Goal: Information Seeking & Learning: Check status

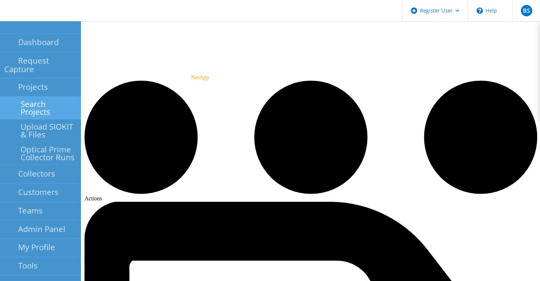
click at [27, 100] on link "Search Projects" at bounding box center [40, 108] width 81 height 23
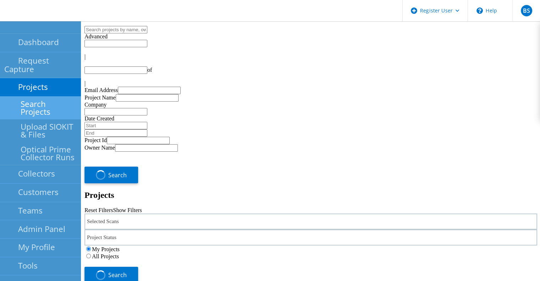
type input "1"
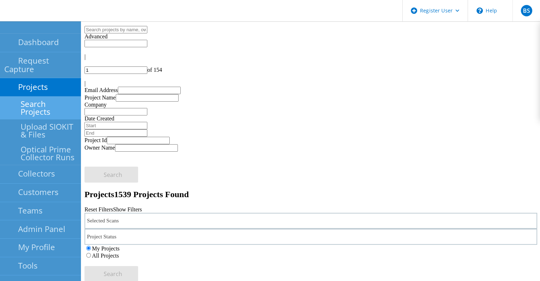
drag, startPoint x: 195, startPoint y: 98, endPoint x: 188, endPoint y: 100, distance: 7.6
click at [195, 213] on div "Selected Scans" at bounding box center [310, 221] width 453 height 16
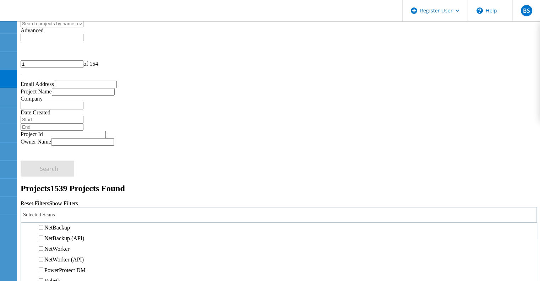
scroll to position [355, 0]
click at [62, 171] on label "Avamar" at bounding box center [53, 174] width 18 height 6
click at [43, 171] on input "Avamar" at bounding box center [41, 173] width 5 height 5
click at [361, 246] on div "All Projects" at bounding box center [279, 249] width 516 height 7
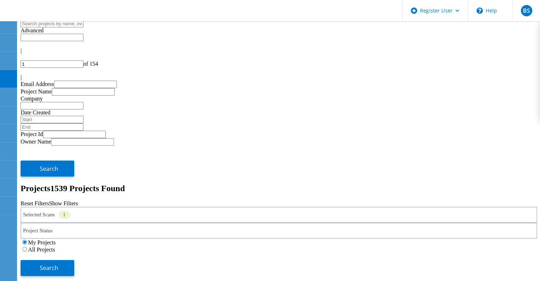
click at [55, 246] on label "All Projects" at bounding box center [41, 249] width 27 height 6
click at [27, 247] on input "All Projects" at bounding box center [24, 249] width 5 height 5
click at [58, 264] on span "Search" at bounding box center [49, 268] width 18 height 8
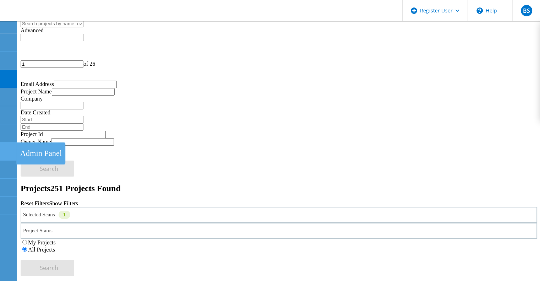
click at [4, 148] on use at bounding box center [4, 148] width 0 height 0
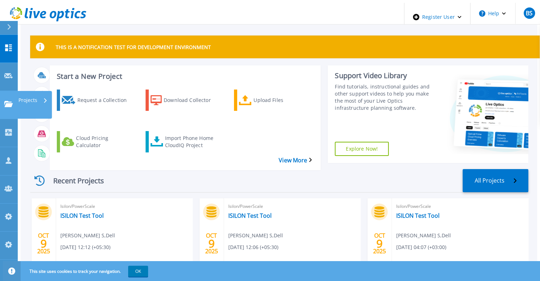
click at [13, 101] on div "Projects" at bounding box center [20, 104] width 33 height 7
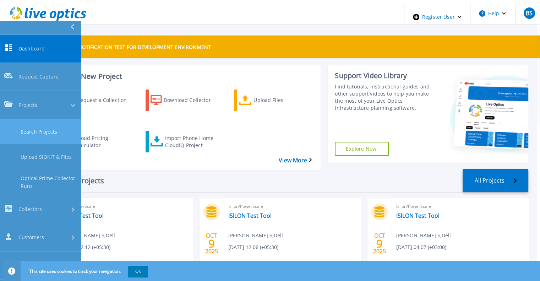
click at [11, 119] on link "Search Projects" at bounding box center [40, 131] width 81 height 25
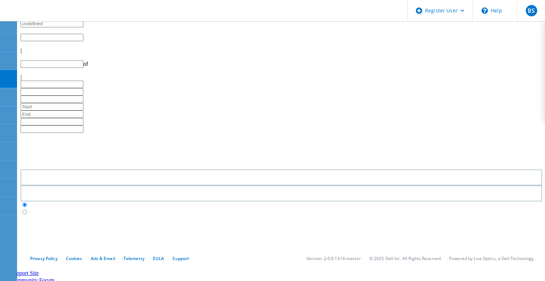
type input "1"
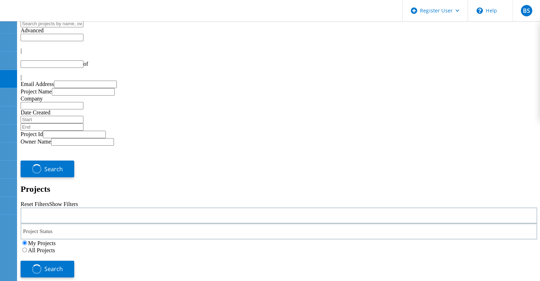
click at [130, 207] on div at bounding box center [279, 215] width 516 height 16
type input "1"
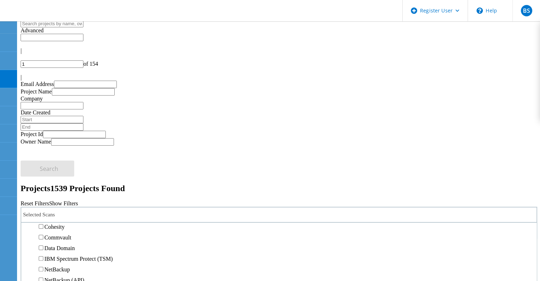
scroll to position [284, 0]
click at [62, 160] on label "NetApp" at bounding box center [53, 163] width 18 height 6
click at [43, 160] on input "NetApp" at bounding box center [41, 162] width 5 height 5
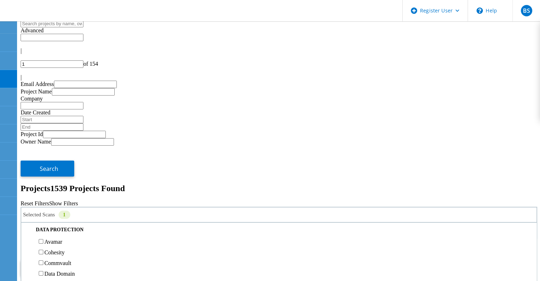
click at [74, 260] on button "Search" at bounding box center [48, 268] width 54 height 16
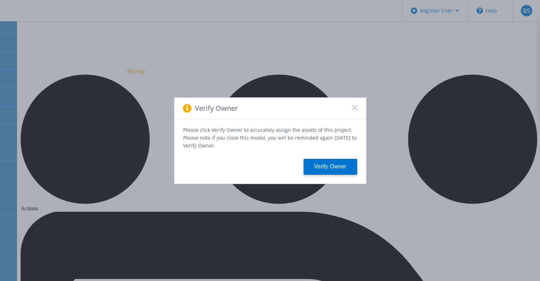
click at [353, 110] on rect at bounding box center [354, 107] width 6 height 6
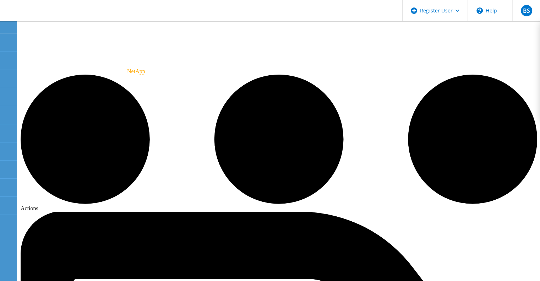
drag, startPoint x: 115, startPoint y: 106, endPoint x: 355, endPoint y: 109, distance: 240.3
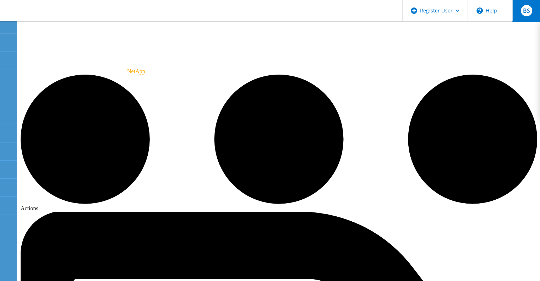
click at [519, 16] on div "BS" at bounding box center [526, 10] width 28 height 21
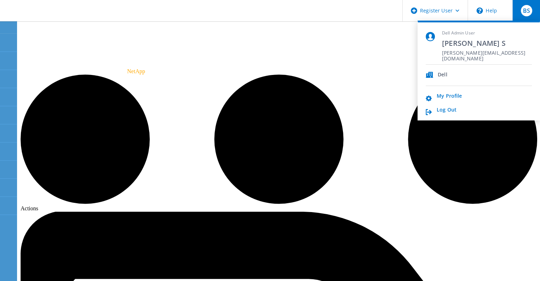
drag, startPoint x: 116, startPoint y: 103, endPoint x: 363, endPoint y: 106, distance: 247.0
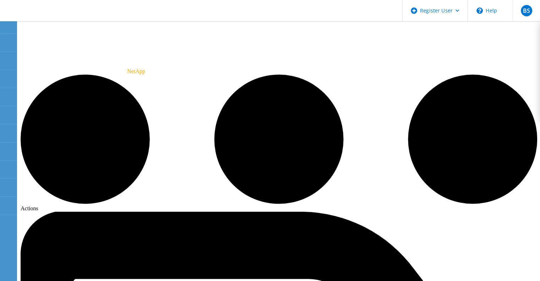
drag, startPoint x: 119, startPoint y: 103, endPoint x: 355, endPoint y: 106, distance: 236.0
click at [4, 39] on use at bounding box center [4, 39] width 0 height 0
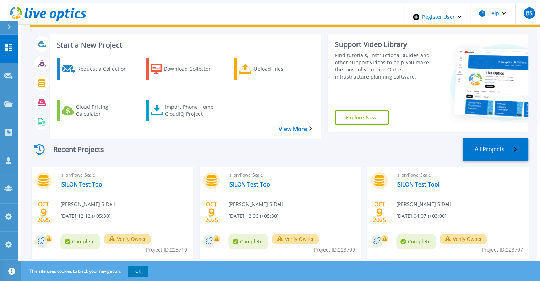
scroll to position [35, 0]
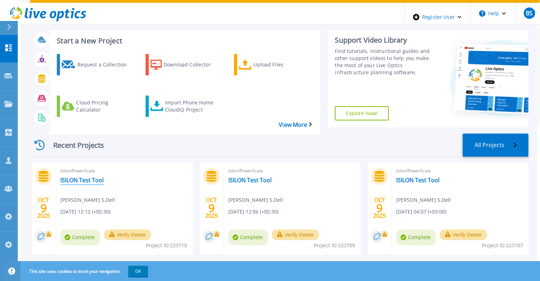
click at [76, 176] on link "ISILON Test Tool" at bounding box center [81, 179] width 43 height 7
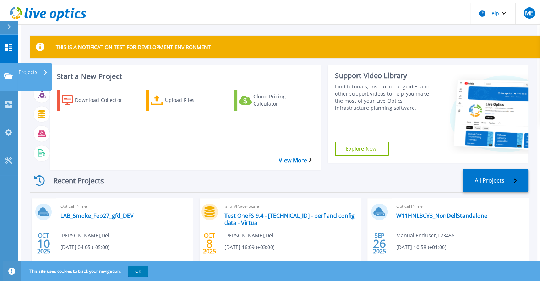
click at [5, 73] on icon at bounding box center [8, 76] width 9 height 6
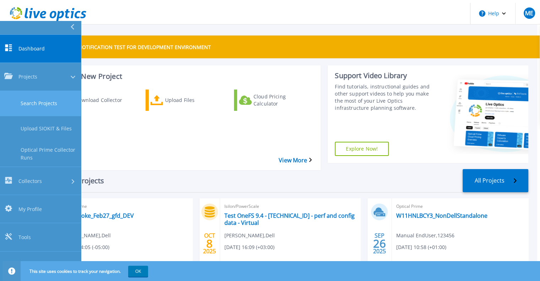
click at [15, 91] on link "Search Projects" at bounding box center [40, 103] width 81 height 25
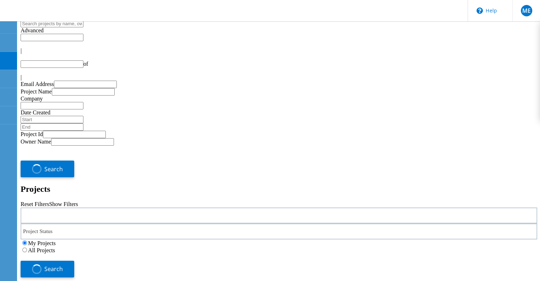
type input "1"
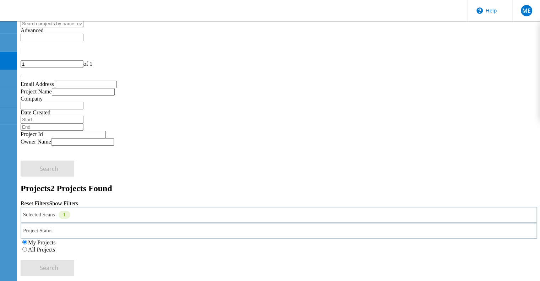
click at [109, 207] on div "Selected Scans 1" at bounding box center [279, 215] width 516 height 16
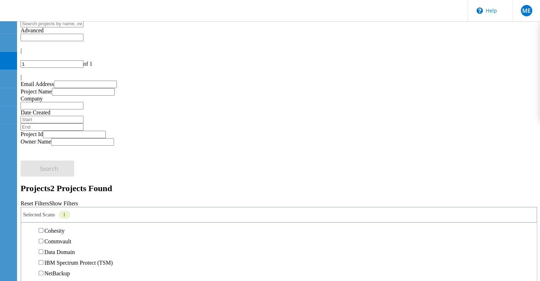
scroll to position [319, 0]
click at [62, 203] on label "Avamar" at bounding box center [53, 206] width 18 height 6
click at [43, 203] on input "Avamar" at bounding box center [41, 205] width 5 height 5
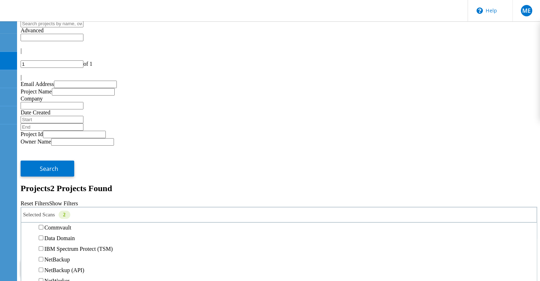
click at [55, 246] on label "All Projects" at bounding box center [41, 249] width 27 height 6
click at [27, 247] on input "All Projects" at bounding box center [24, 249] width 5 height 5
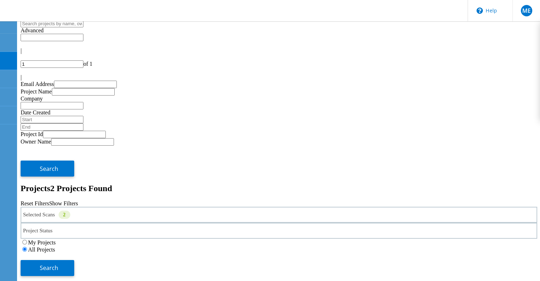
click at [490, 207] on div "Selected Scans 2 Project Status In Progress Complete Published Anonymous Archiv…" at bounding box center [279, 241] width 516 height 69
click at [74, 260] on button "Search" at bounding box center [48, 268] width 54 height 16
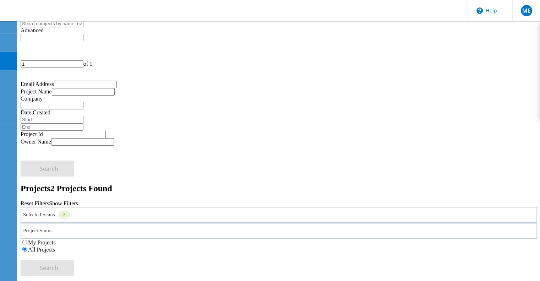
click at [144, 207] on div "Selected Scans 2" at bounding box center [279, 215] width 516 height 16
click at [62, 160] on label "NetApp" at bounding box center [53, 163] width 18 height 6
click at [43, 160] on input "NetApp" at bounding box center [41, 162] width 5 height 5
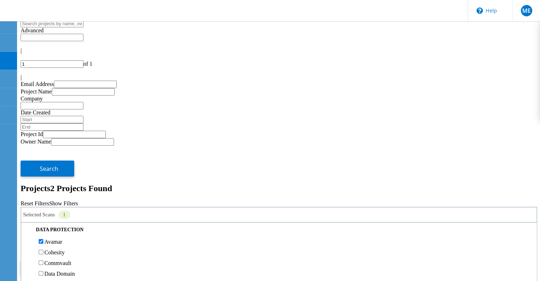
click at [74, 260] on button "Search" at bounding box center [48, 268] width 54 height 16
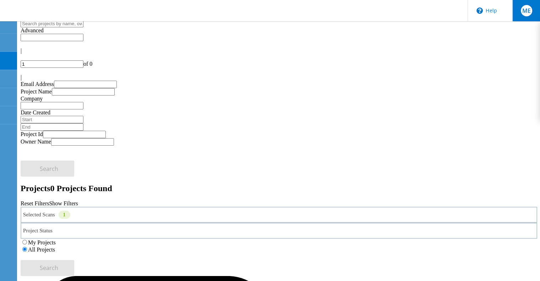
click at [521, 8] on div "ME" at bounding box center [526, 10] width 11 height 11
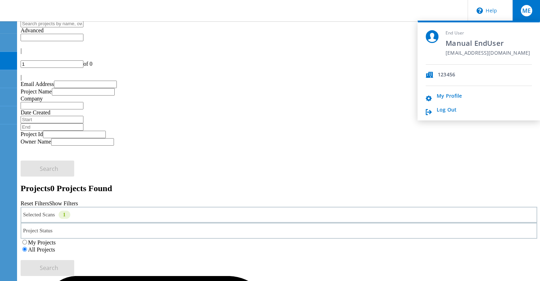
drag, startPoint x: 435, startPoint y: 53, endPoint x: 528, endPoint y: 53, distance: 93.3
click at [528, 53] on div "End User Manual EndUser manual_enduser_shared@liveoptics.com" at bounding box center [479, 47] width 106 height 34
click at [530, 52] on span "manual_enduser_shared@liveoptics.com" at bounding box center [487, 53] width 84 height 7
click at [460, 62] on div "End User Manual EndUser manual_enduser_shared@liveoptics.com" at bounding box center [487, 47] width 84 height 34
click at [459, 62] on div "End User Manual EndUser manual_enduser_shared@liveoptics.com" at bounding box center [487, 47] width 84 height 34
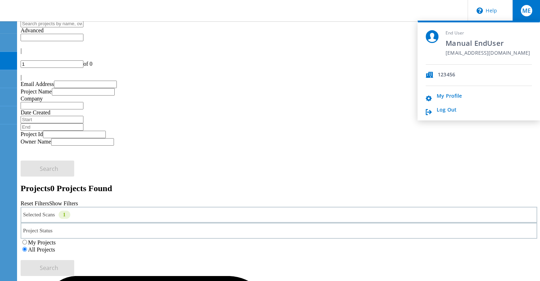
drag, startPoint x: 437, startPoint y: 53, endPoint x: 527, endPoint y: 57, distance: 90.6
click at [527, 57] on div "End User Manual EndUser manual_enduser_shared@liveoptics.com" at bounding box center [487, 47] width 84 height 34
click at [527, 48] on div "End User Manual EndUser manual_enduser_shared@liveoptics.com" at bounding box center [487, 47] width 84 height 34
click at [522, 8] on span "ME" at bounding box center [526, 11] width 9 height 6
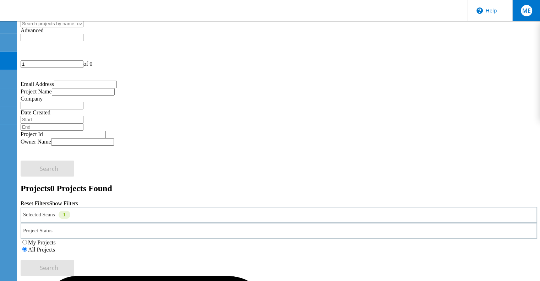
click at [521, 9] on div "ME" at bounding box center [526, 10] width 11 height 11
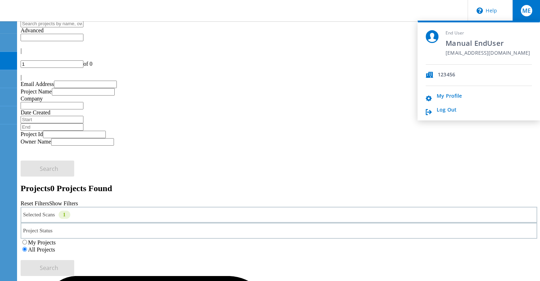
click at [445, 51] on span "manual_enduser_shared@liveoptics.com" at bounding box center [487, 53] width 84 height 7
drag, startPoint x: 441, startPoint y: 52, endPoint x: 436, endPoint y: 30, distance: 22.6
click at [445, 52] on span "manual_enduser_shared@liveoptics.com" at bounding box center [487, 53] width 84 height 7
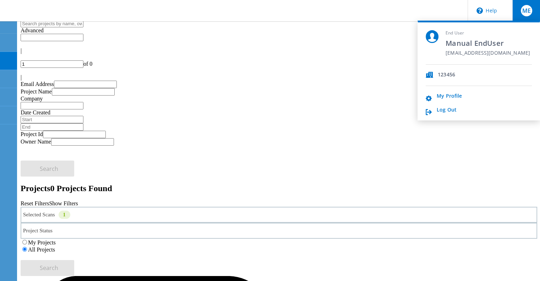
click at [436, 29] on div "End User Manual EndUser manual_enduser_shared@liveoptics.com 123456 My Profile …" at bounding box center [478, 71] width 122 height 100
drag, startPoint x: 434, startPoint y: 32, endPoint x: 456, endPoint y: 32, distance: 21.7
click at [456, 32] on div "End User Manual EndUser manual_enduser_shared@liveoptics.com" at bounding box center [479, 47] width 106 height 34
click at [445, 49] on div "End User Manual EndUser manual_enduser_shared@liveoptics.com" at bounding box center [487, 47] width 84 height 34
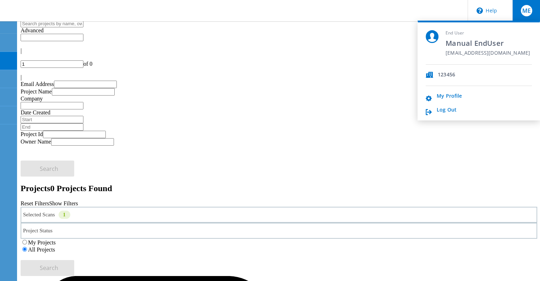
drag, startPoint x: 437, startPoint y: 46, endPoint x: 530, endPoint y: 53, distance: 93.3
click at [530, 53] on div "End User Manual EndUser manual_enduser_shared@liveoptics.com" at bounding box center [487, 47] width 84 height 34
drag, startPoint x: 530, startPoint y: 52, endPoint x: 470, endPoint y: 55, distance: 60.0
click at [470, 55] on span "manual_enduser_shared@liveoptics.com" at bounding box center [487, 53] width 84 height 7
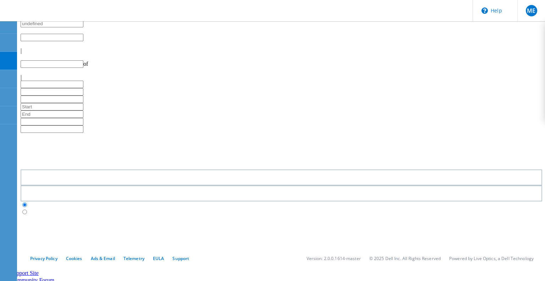
type input "1"
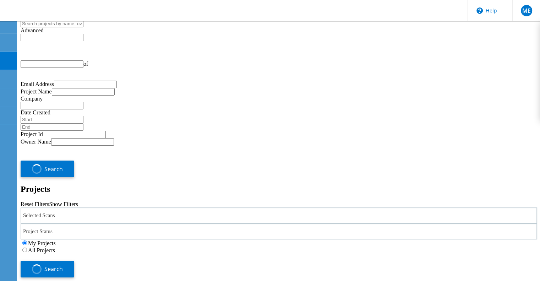
type input "1"
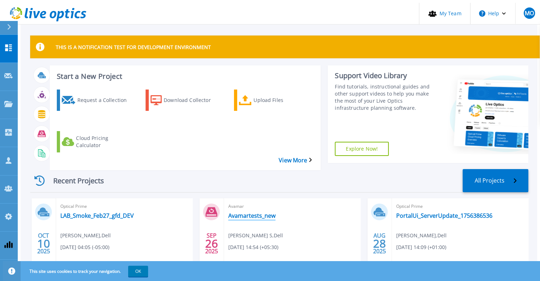
click at [239, 212] on link "Avamartests_new" at bounding box center [251, 215] width 47 height 7
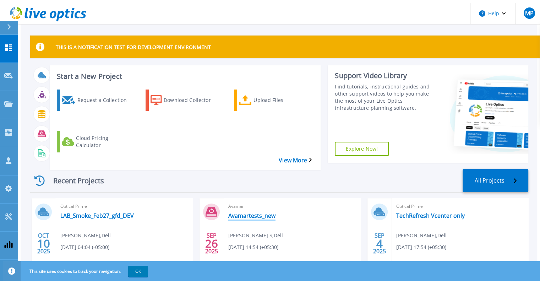
click at [255, 212] on link "Avamartests_new" at bounding box center [251, 215] width 47 height 7
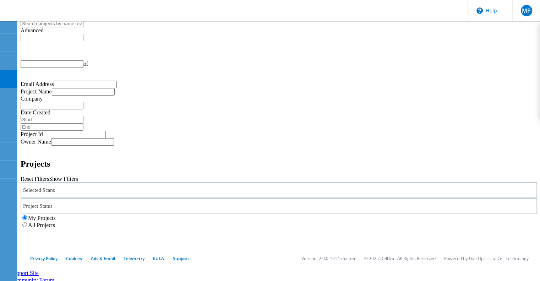
type input "1"
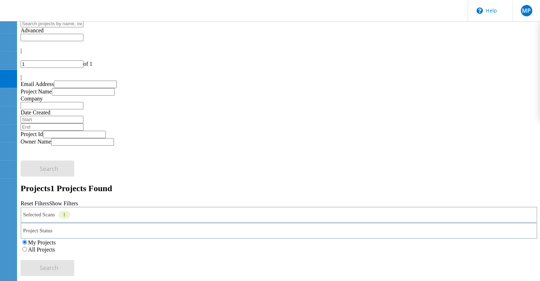
click at [144, 207] on div "Selected Scans 1" at bounding box center [279, 215] width 516 height 16
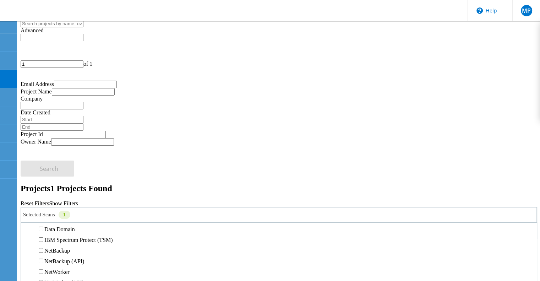
scroll to position [319, 0]
click at [62, 192] on label "Avamar" at bounding box center [53, 195] width 18 height 6
click at [43, 193] on input "Avamar" at bounding box center [41, 195] width 5 height 5
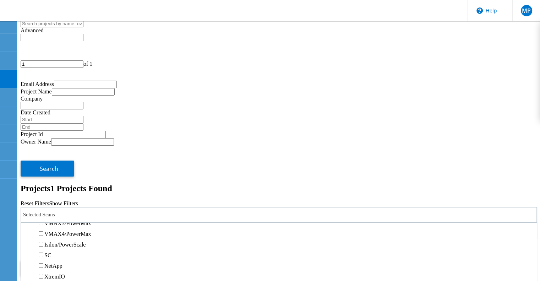
scroll to position [180, 0]
click at [86, 232] on label "Isilon/PowerScale" at bounding box center [64, 235] width 41 height 6
click at [43, 232] on input "Isilon/PowerScale" at bounding box center [41, 234] width 5 height 5
click at [74, 260] on button "Search" at bounding box center [48, 268] width 54 height 16
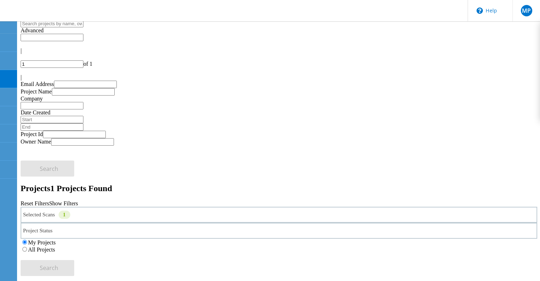
drag, startPoint x: 83, startPoint y: 142, endPoint x: 77, endPoint y: 142, distance: 5.7
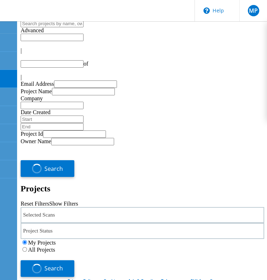
type input "1"
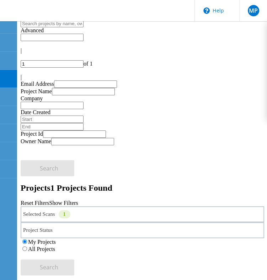
click at [78, 200] on link "Show Filters" at bounding box center [63, 203] width 29 height 6
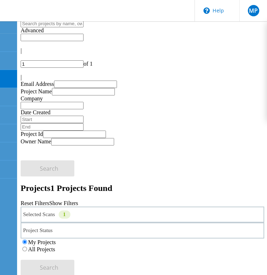
click at [55, 246] on label "All Projects" at bounding box center [41, 249] width 27 height 6
click at [27, 247] on input "All Projects" at bounding box center [24, 249] width 5 height 5
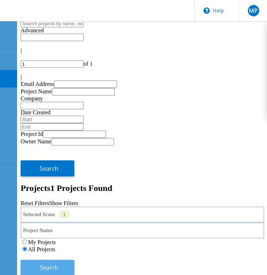
click at [58, 264] on span "Search" at bounding box center [49, 268] width 18 height 8
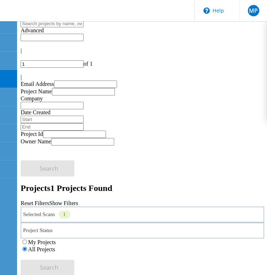
click at [141, 183] on div "Projects 1 Projects Found" at bounding box center [142, 188] width 243 height 10
click at [97, 183] on div "Projects 1 Projects Found" at bounding box center [142, 188] width 243 height 10
click at [36, 183] on div "Projects 1 Projects Found" at bounding box center [142, 188] width 243 height 10
click at [50, 183] on span "1 Projects Found" at bounding box center [81, 187] width 62 height 9
click at [28, 183] on h2 "Projects 1 Projects Found" at bounding box center [142, 188] width 243 height 10
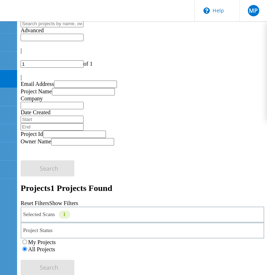
click at [38, 27] on input "text" at bounding box center [52, 23] width 63 height 7
type input "menna"
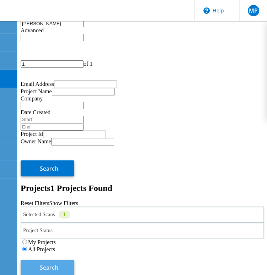
click at [74, 260] on button "Search" at bounding box center [48, 268] width 54 height 16
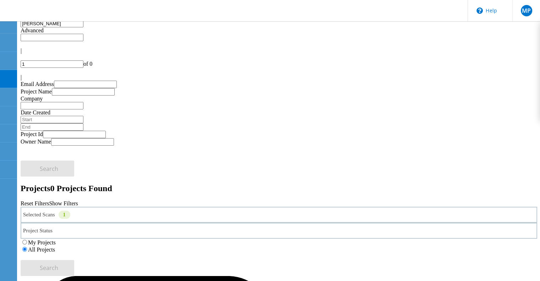
click at [135, 207] on div "Selected Scans 1" at bounding box center [279, 215] width 516 height 16
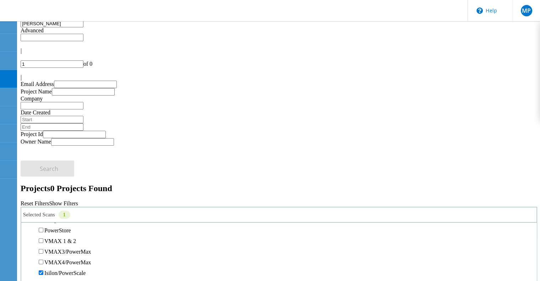
scroll to position [177, 0]
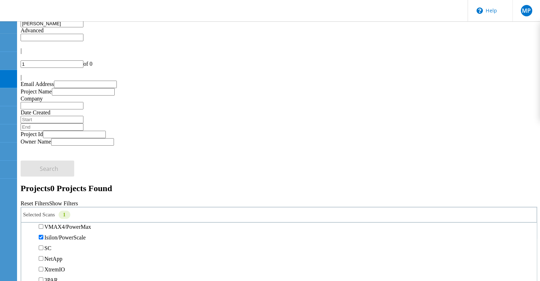
click at [272, 239] on div "My Projects All Projects" at bounding box center [279, 246] width 516 height 14
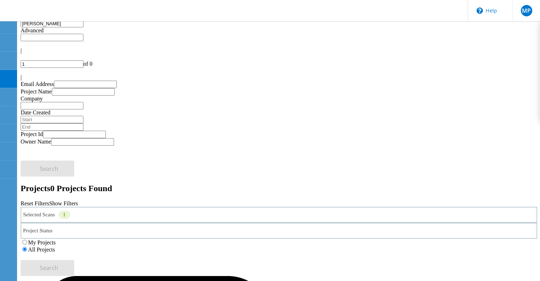
click at [272, 239] on div "My Projects" at bounding box center [279, 242] width 516 height 7
click at [56, 239] on label "My Projects" at bounding box center [42, 242] width 28 height 6
click at [27, 240] on input "My Projects" at bounding box center [24, 242] width 5 height 5
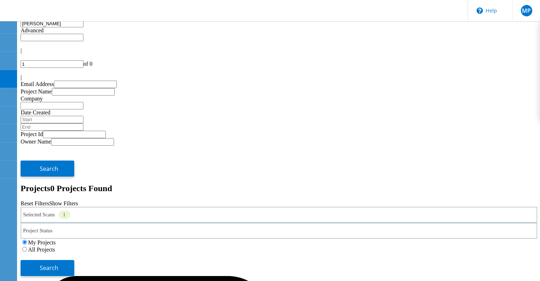
click at [55, 246] on label "All Projects" at bounding box center [41, 249] width 27 height 6
click at [27, 247] on input "All Projects" at bounding box center [24, 249] width 5 height 5
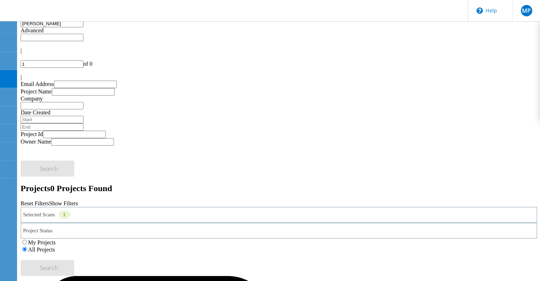
click at [272, 239] on div "My Projects All Projects" at bounding box center [279, 246] width 516 height 14
click at [83, 27] on input "menna" at bounding box center [52, 23] width 63 height 7
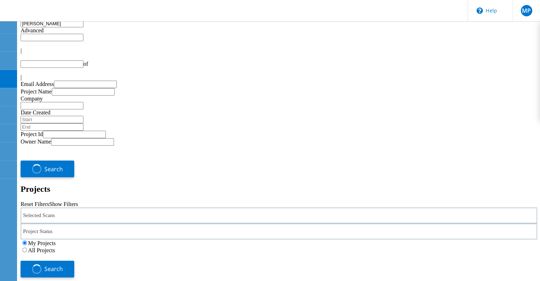
type input "1"
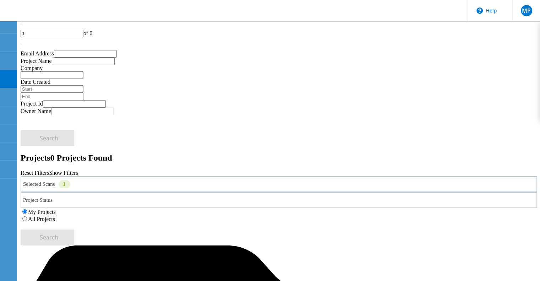
scroll to position [35, 0]
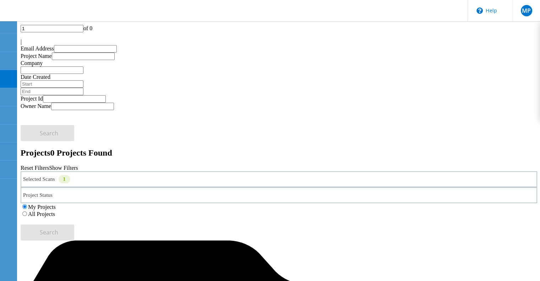
click at [359, 203] on div "My Projects All Projects" at bounding box center [279, 210] width 516 height 14
click at [55, 211] on label "All Projects" at bounding box center [41, 214] width 27 height 6
click at [27, 211] on input "All Projects" at bounding box center [24, 213] width 5 height 5
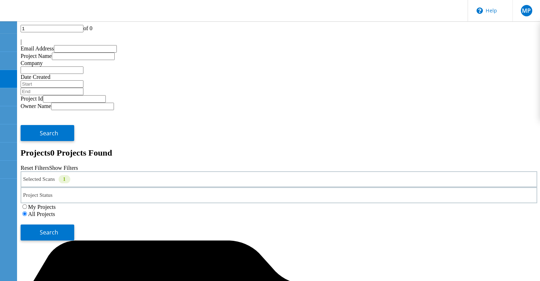
click at [445, 203] on div "My Projects All Projects" at bounding box center [279, 210] width 516 height 14
click at [74, 224] on button "Search" at bounding box center [48, 232] width 54 height 16
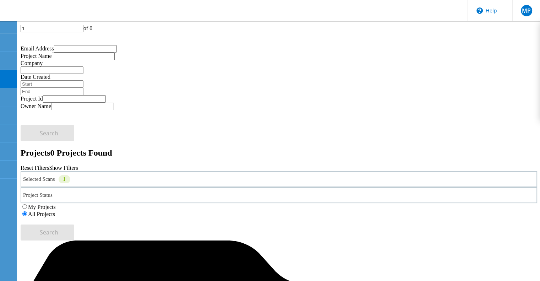
click at [304, 187] on div "Project Status In Progress Complete Published Anonymous Archived Error" at bounding box center [279, 195] width 516 height 16
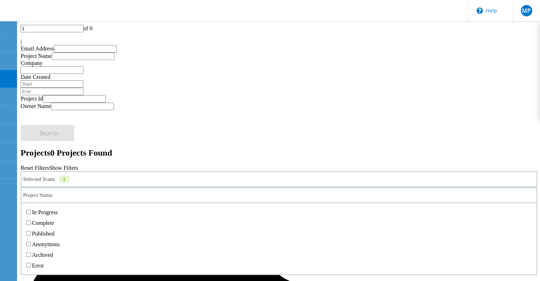
click at [291, 187] on div "Project Status" at bounding box center [279, 195] width 516 height 16
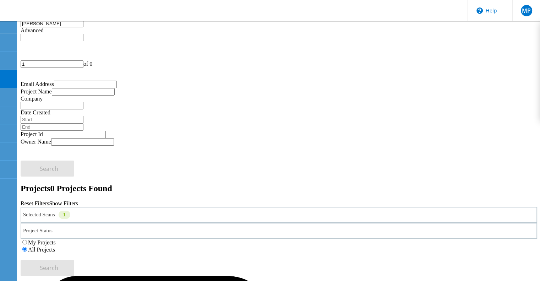
click at [326, 239] on div "My Projects All Projects" at bounding box center [279, 246] width 516 height 14
drag, startPoint x: 72, startPoint y: 42, endPoint x: 3, endPoint y: 37, distance: 68.7
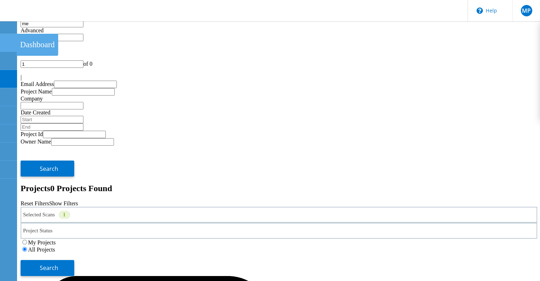
type input "m"
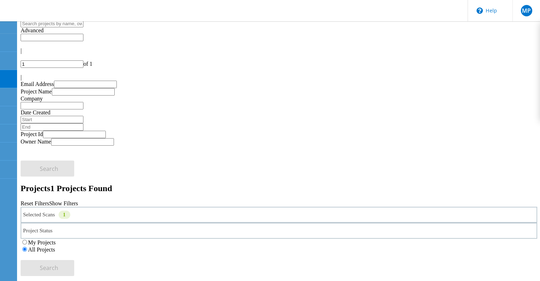
click at [70, 210] on div "1" at bounding box center [65, 214] width 12 height 8
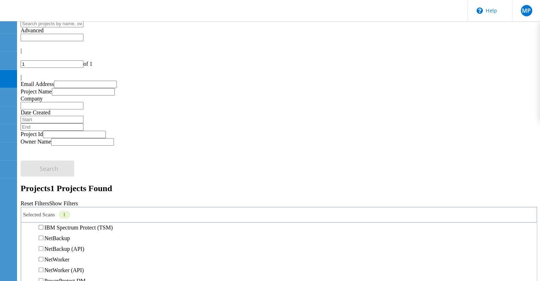
scroll to position [499, 0]
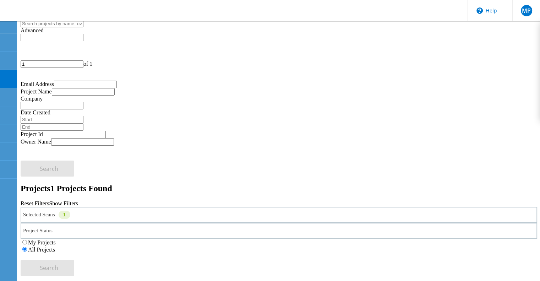
click at [138, 183] on h2 "Projects 1 Projects Found" at bounding box center [279, 188] width 516 height 10
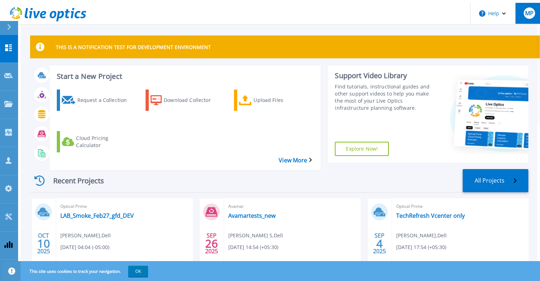
click at [524, 4] on button "MP" at bounding box center [529, 13] width 28 height 21
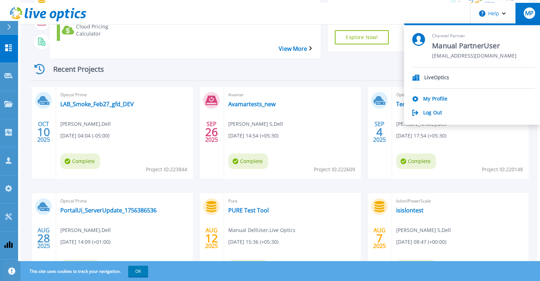
scroll to position [142, 0]
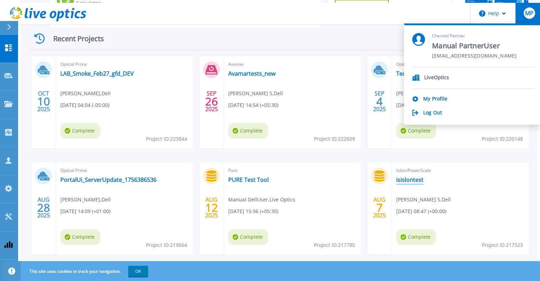
click at [407, 176] on link "isislontest" at bounding box center [409, 179] width 27 height 7
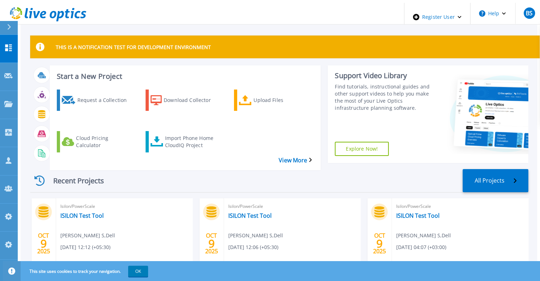
scroll to position [106, 0]
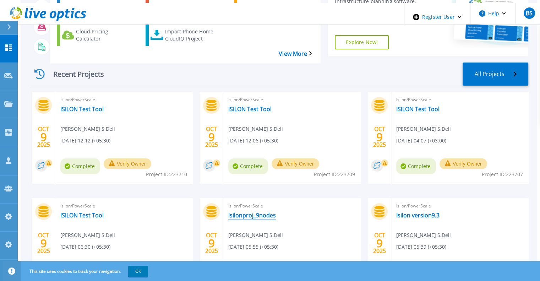
click at [231, 212] on link "Isilonproj_9nodes" at bounding box center [252, 215] width 48 height 7
